Goal: Task Accomplishment & Management: Manage account settings

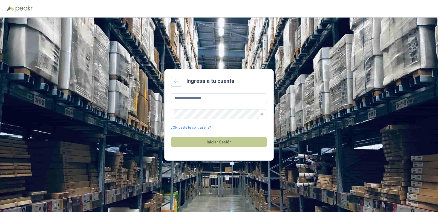
click at [213, 145] on button "Iniciar Sesión" at bounding box center [219, 142] width 96 height 10
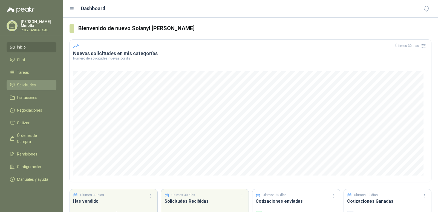
click at [32, 82] on span "Solicitudes" at bounding box center [26, 85] width 19 height 6
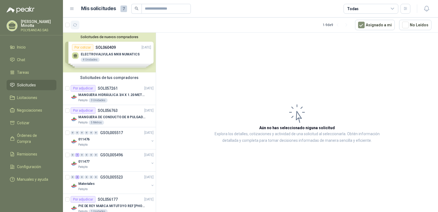
click at [75, 24] on icon "button" at bounding box center [75, 25] width 5 height 5
click at [33, 23] on p "Solanyi [PERSON_NAME]" at bounding box center [39, 24] width 36 height 8
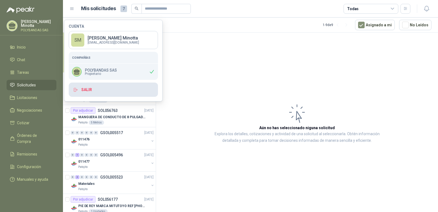
click at [86, 89] on button "Salir" at bounding box center [113, 89] width 89 height 14
